Goal: Find specific page/section: Find specific page/section

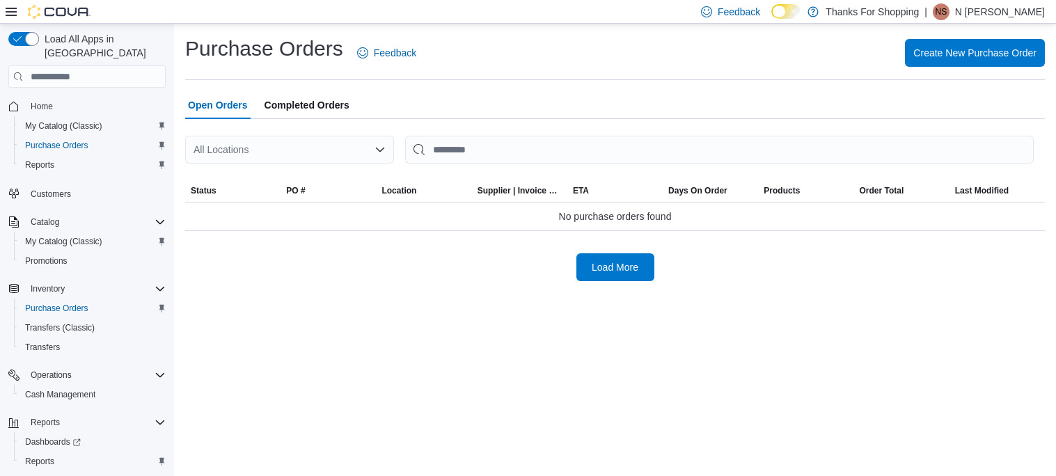
click at [380, 157] on div "All Locations" at bounding box center [289, 150] width 209 height 28
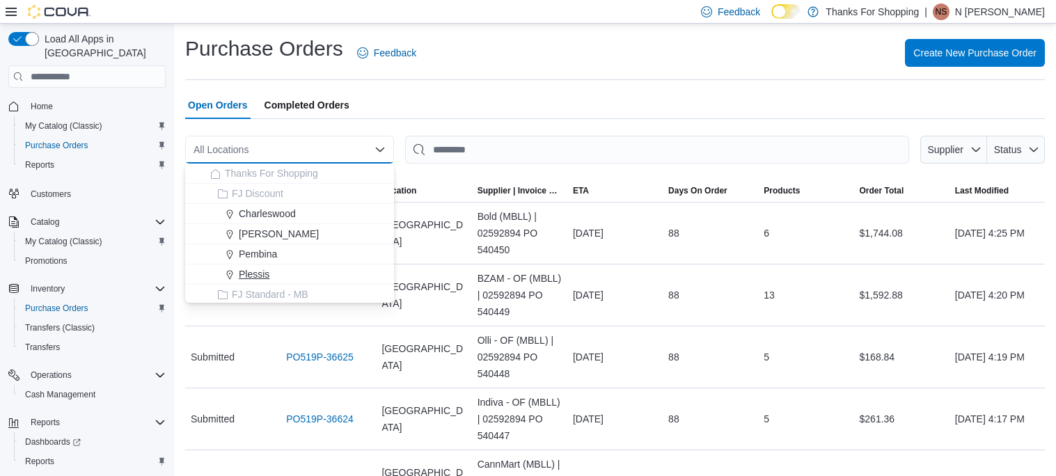
click at [272, 274] on div "Plessis" at bounding box center [297, 274] width 175 height 14
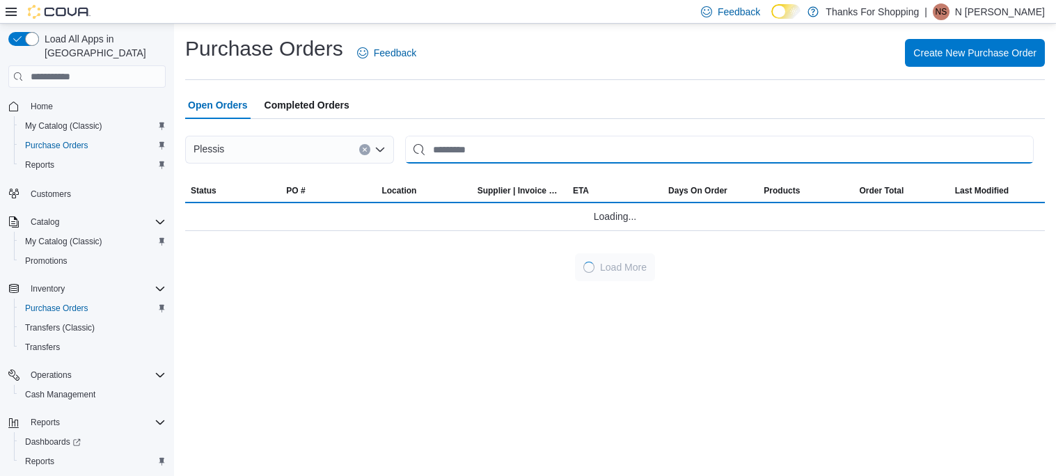
click at [506, 152] on input "This is a search bar. After typing your query, hit enter to filter the results …" at bounding box center [719, 150] width 629 height 28
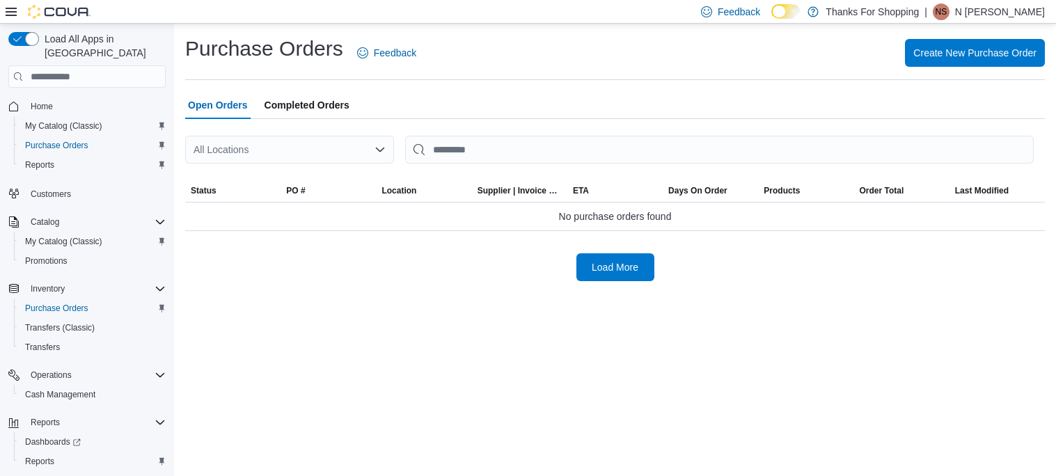
click at [352, 155] on div "All Locations" at bounding box center [289, 150] width 209 height 28
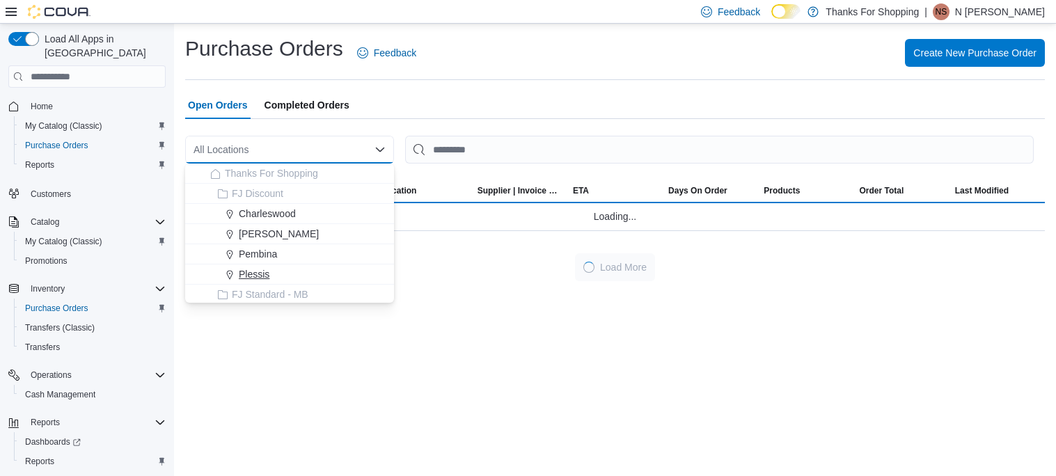
click at [308, 269] on div "Plessis" at bounding box center [297, 274] width 175 height 14
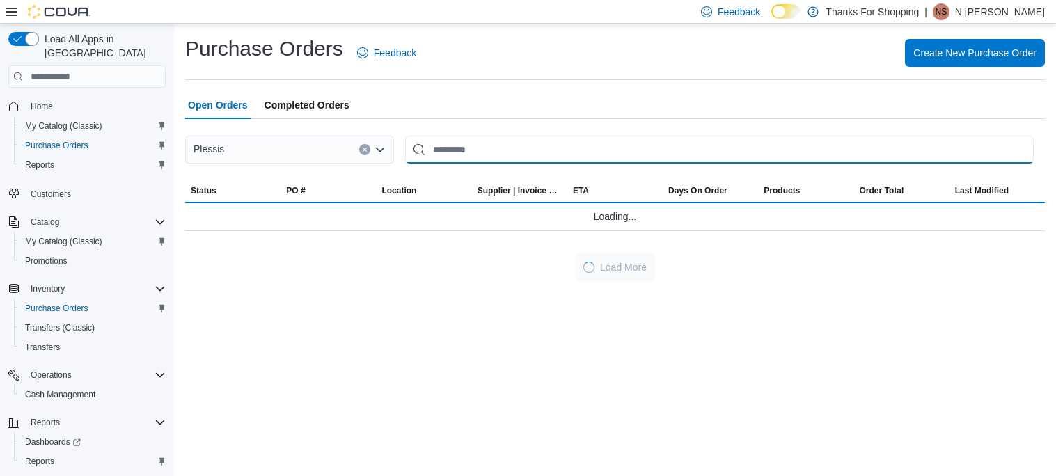
click at [470, 143] on input "This is a search bar. After typing your query, hit enter to filter the results …" at bounding box center [719, 150] width 629 height 28
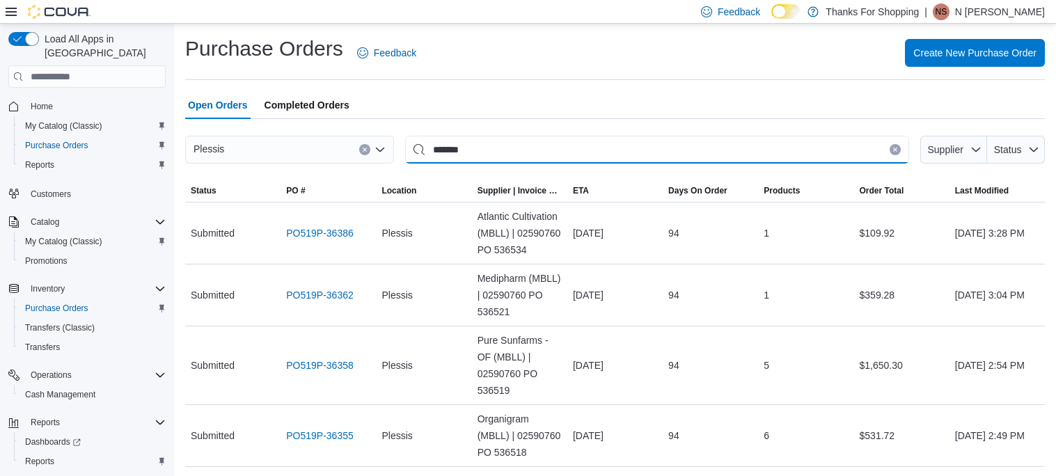
type input "********"
